Goal: Information Seeking & Learning: Find specific fact

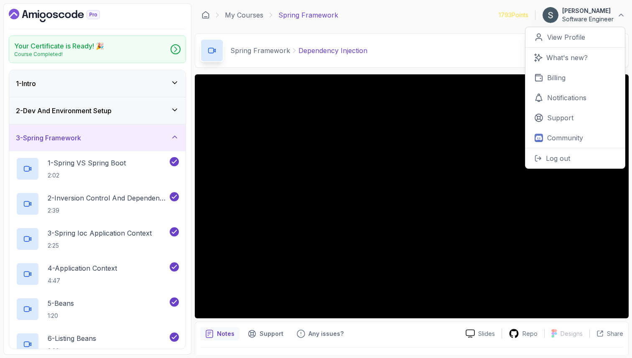
scroll to position [321, 0]
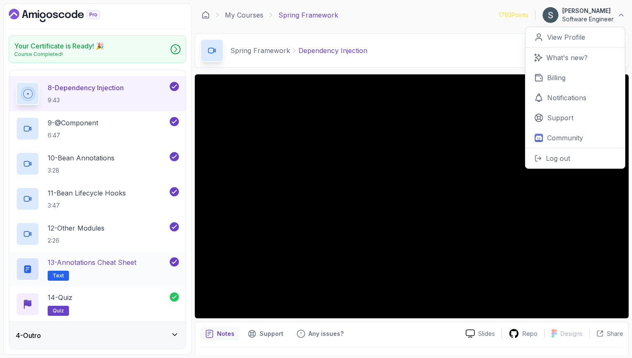
click at [107, 268] on h2 "13 - Annotations Cheat Sheet Text" at bounding box center [92, 269] width 89 height 23
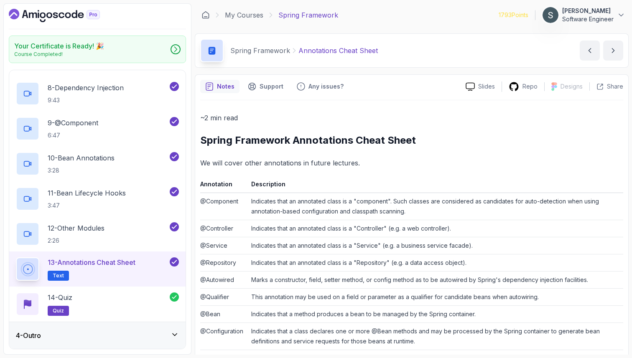
click at [203, 184] on th "Annotation" at bounding box center [224, 186] width 48 height 14
drag, startPoint x: 202, startPoint y: 185, endPoint x: 244, endPoint y: 191, distance: 42.3
click at [245, 191] on th "Annotation" at bounding box center [224, 186] width 48 height 14
click at [241, 192] on th "Annotation" at bounding box center [224, 186] width 48 height 14
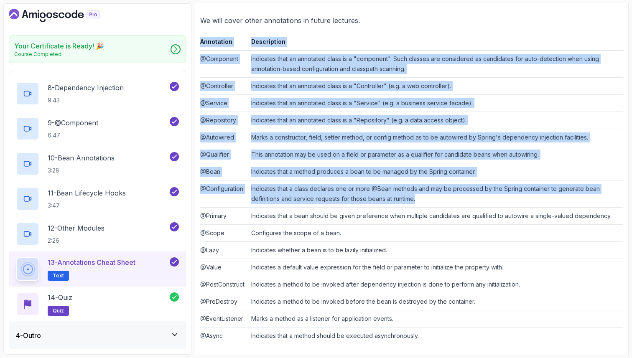
scroll to position [149, 0]
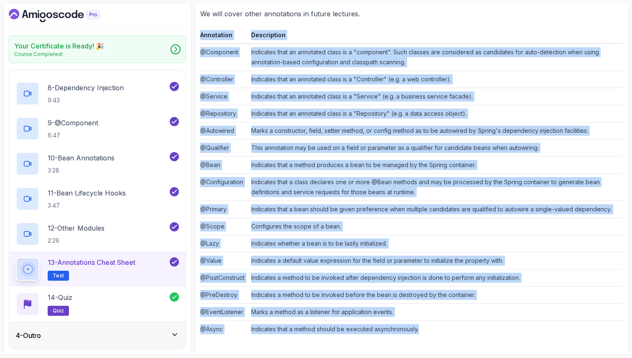
drag, startPoint x: 201, startPoint y: 185, endPoint x: 462, endPoint y: 334, distance: 300.9
click at [462, 334] on table "Annotation Description @Component Indicates that an annotated class is a "compo…" at bounding box center [411, 184] width 423 height 308
copy table "Annotation Description @Component Indicates that an annotated class is a "compo…"
